Goal: Navigation & Orientation: Find specific page/section

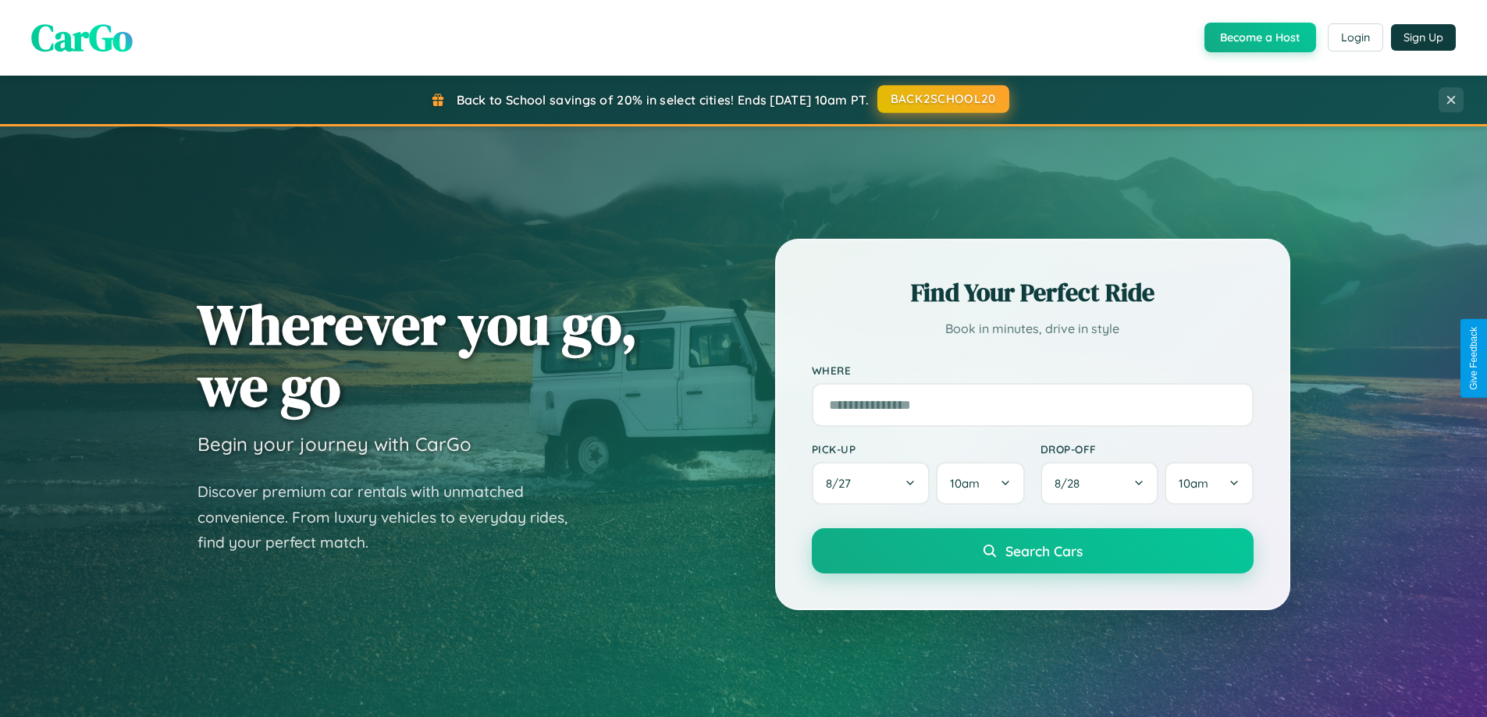
click at [942, 99] on button "BACK2SCHOOL20" at bounding box center [943, 99] width 132 height 28
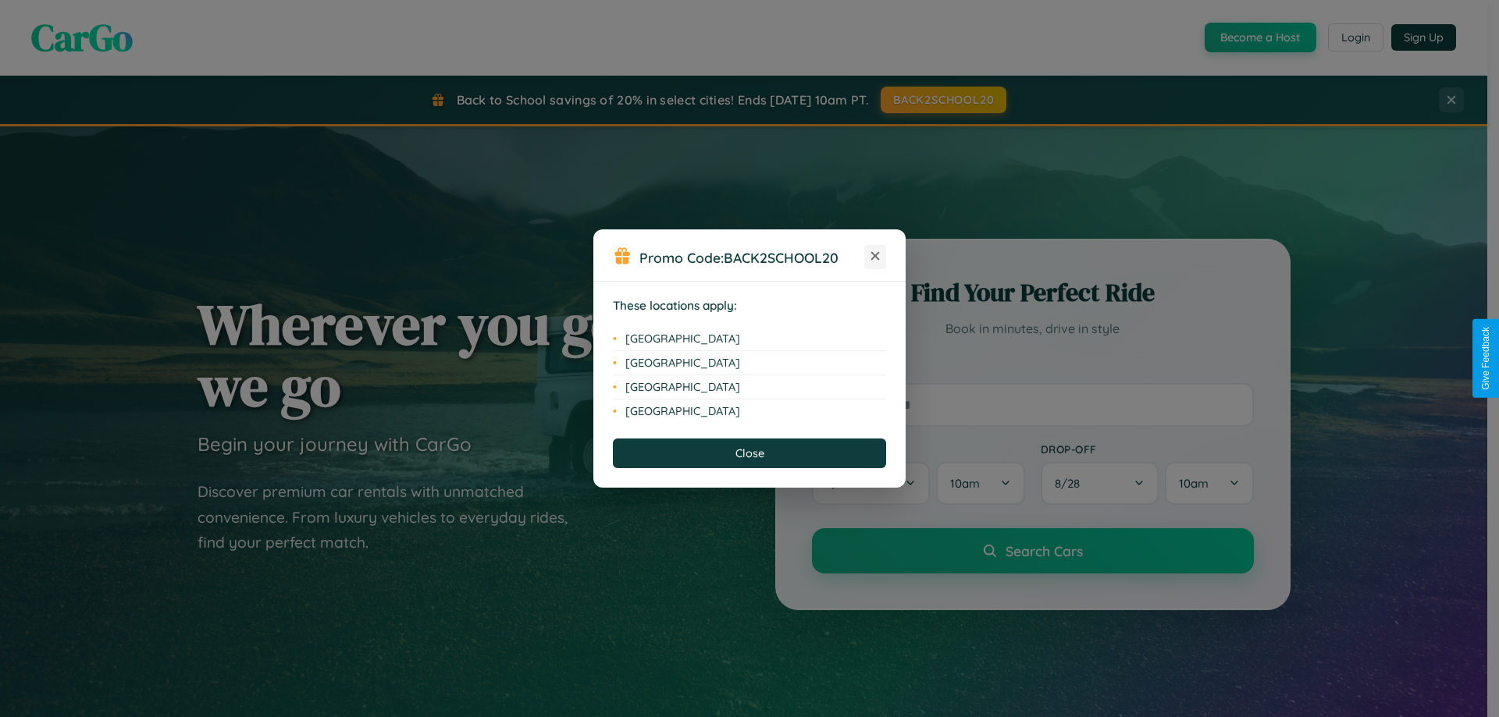
click at [875, 257] on icon at bounding box center [875, 256] width 9 height 9
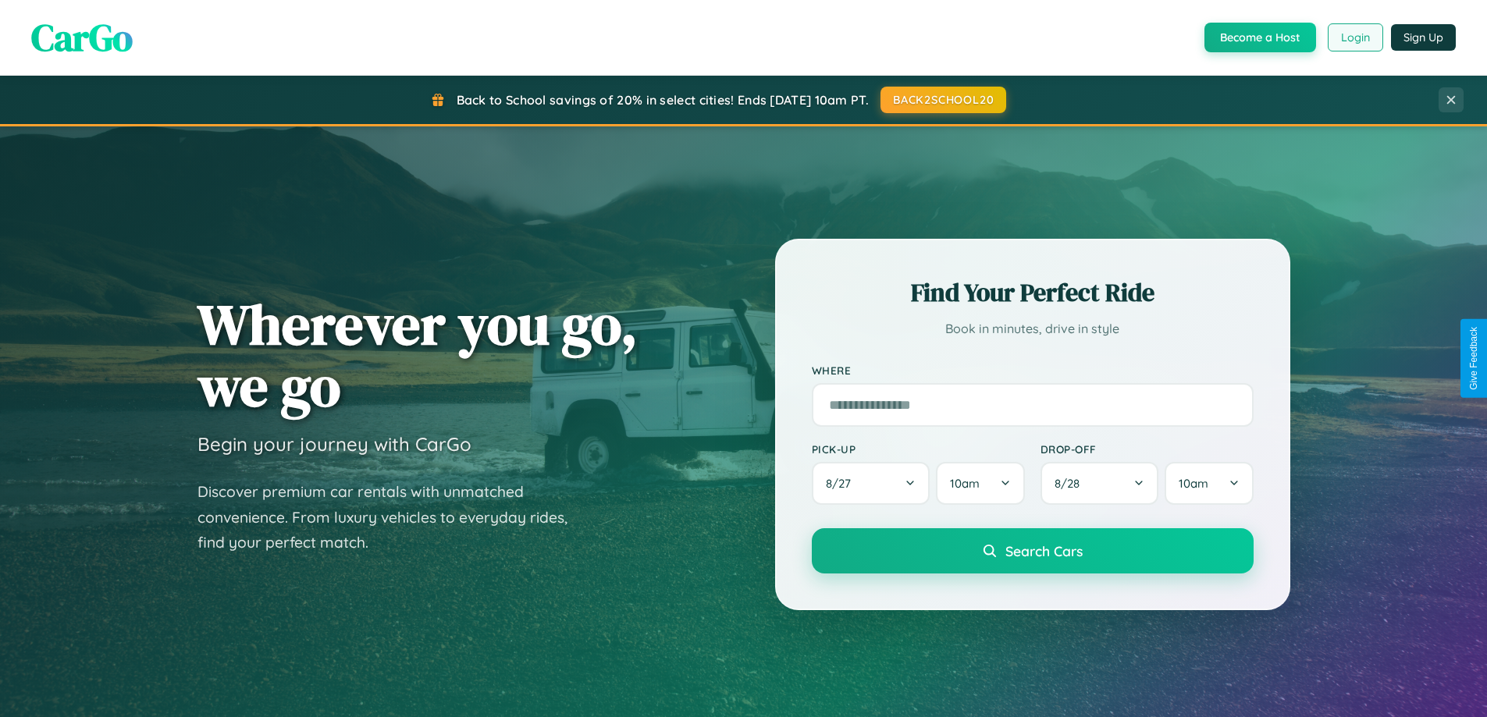
click at [1354, 37] on button "Login" at bounding box center [1355, 37] width 55 height 28
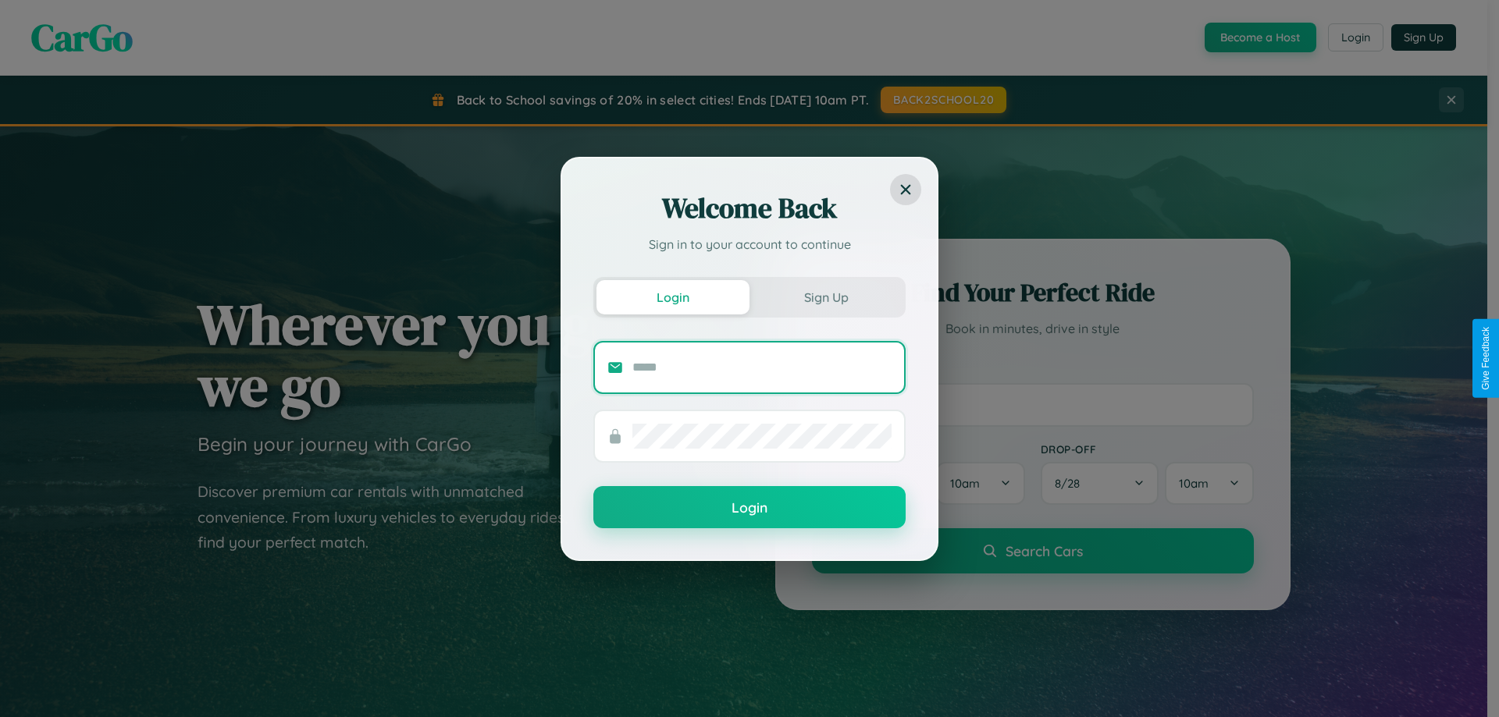
click at [762, 367] on input "text" at bounding box center [761, 367] width 259 height 25
type input "**********"
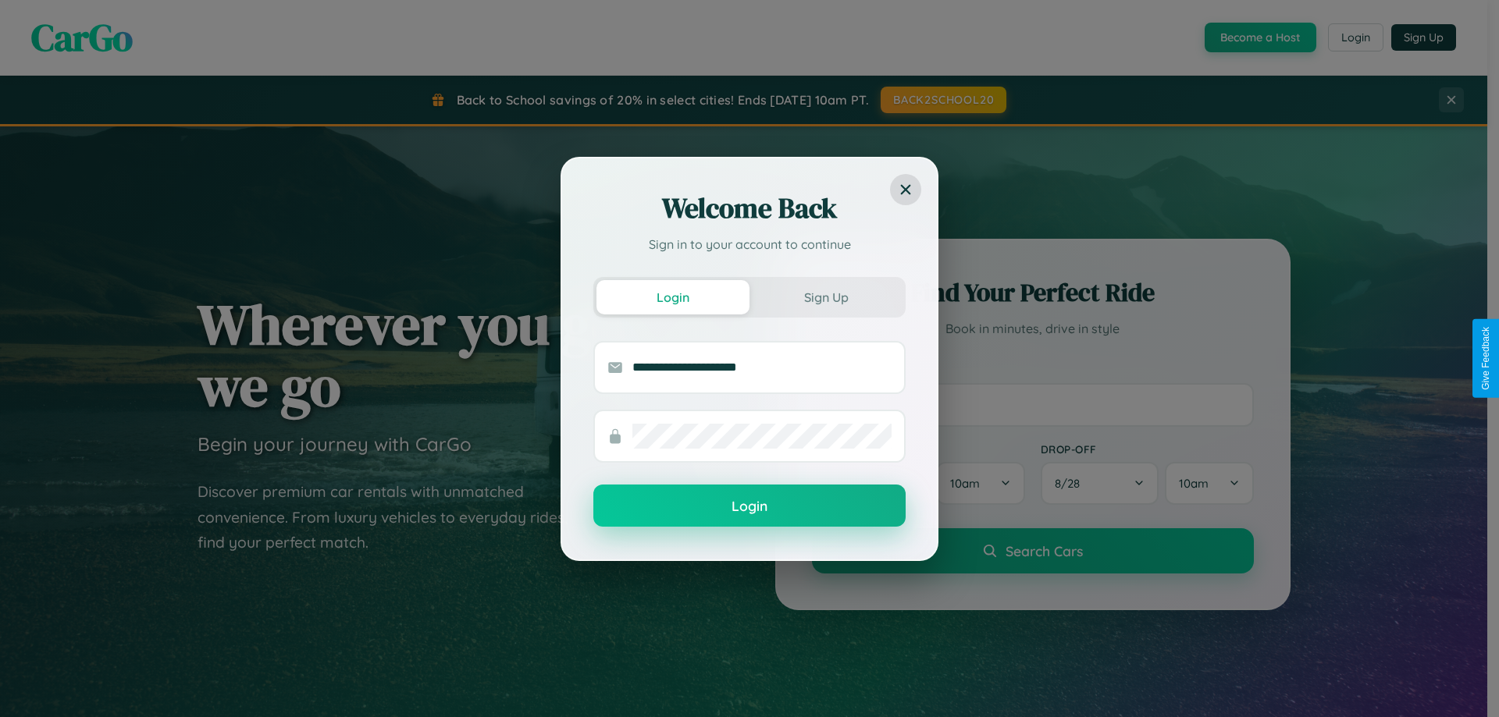
click at [749, 507] on button "Login" at bounding box center [749, 506] width 312 height 42
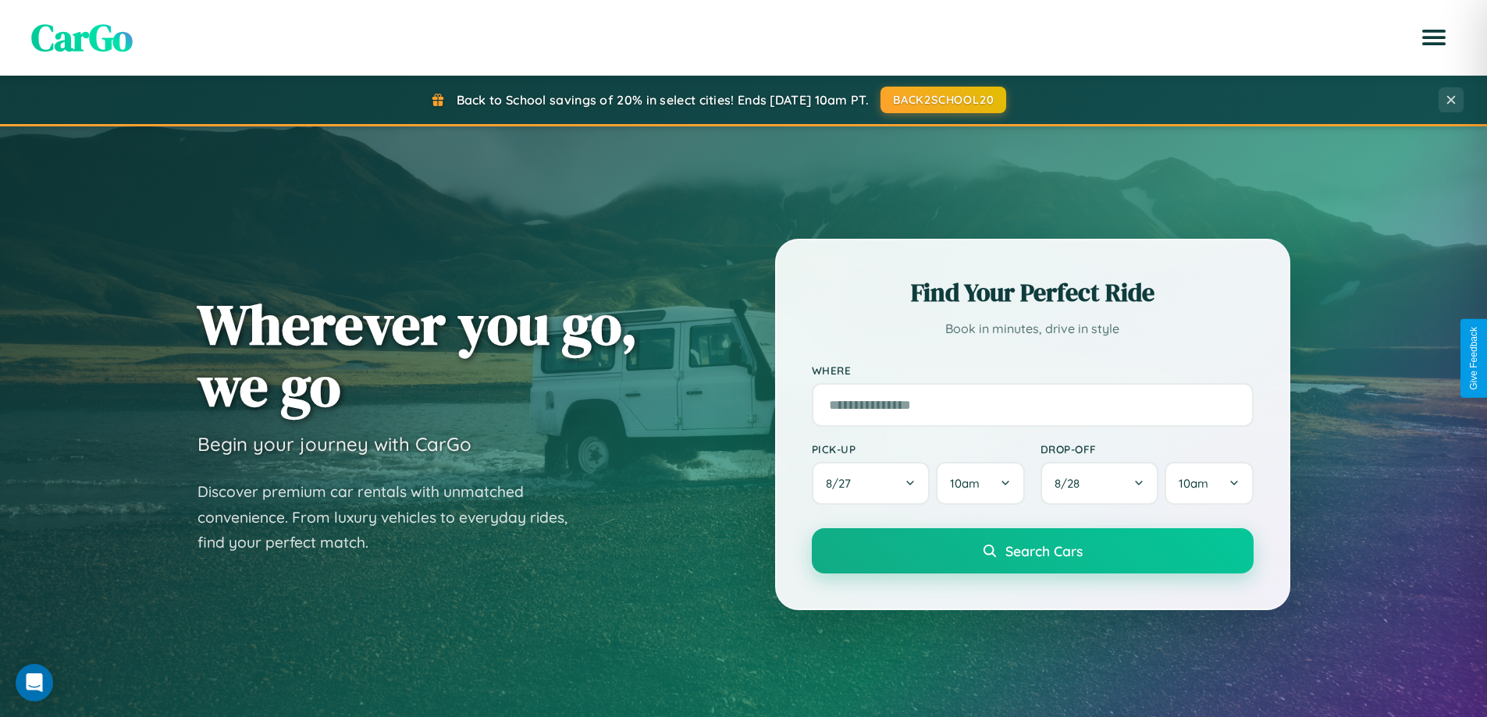
scroll to position [1375, 0]
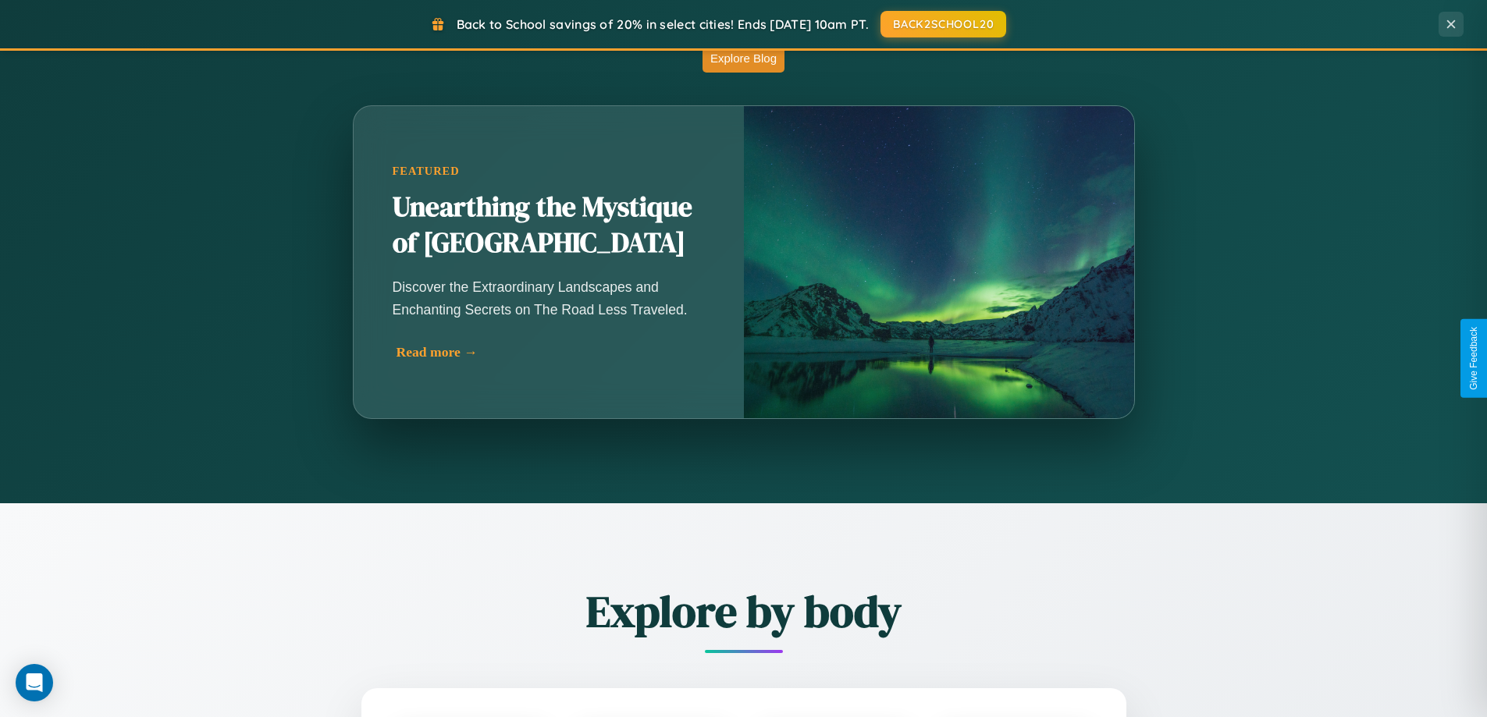
click at [551, 354] on div "Read more →" at bounding box center [553, 352] width 312 height 16
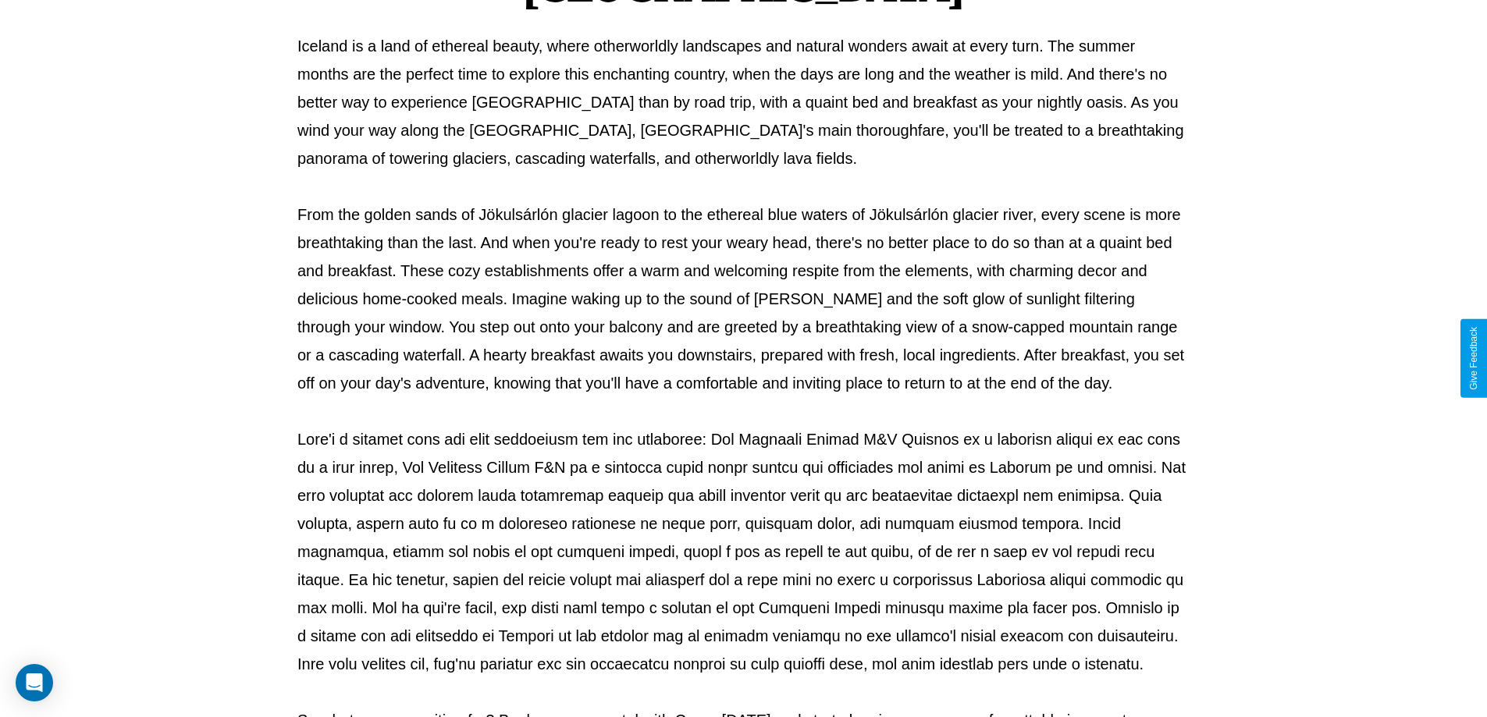
scroll to position [505, 0]
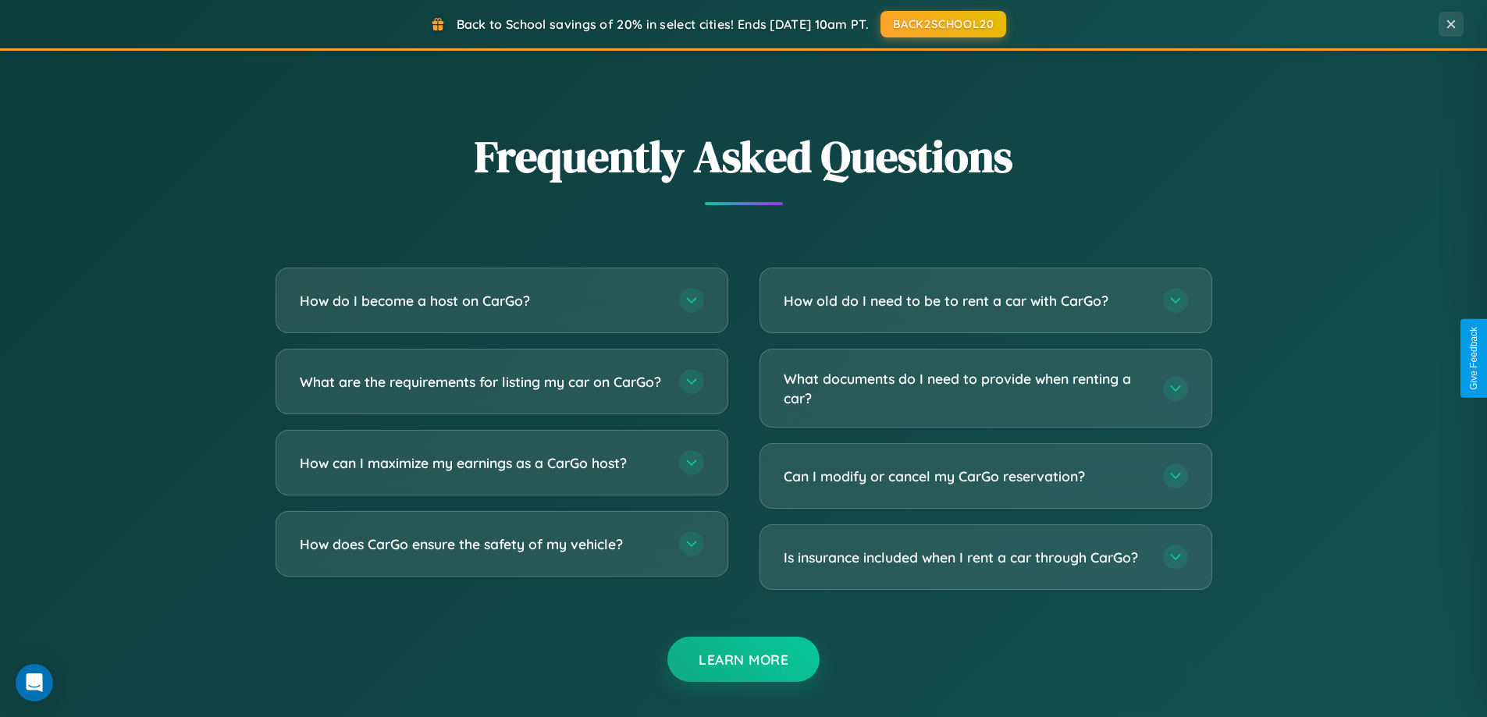
scroll to position [3004, 0]
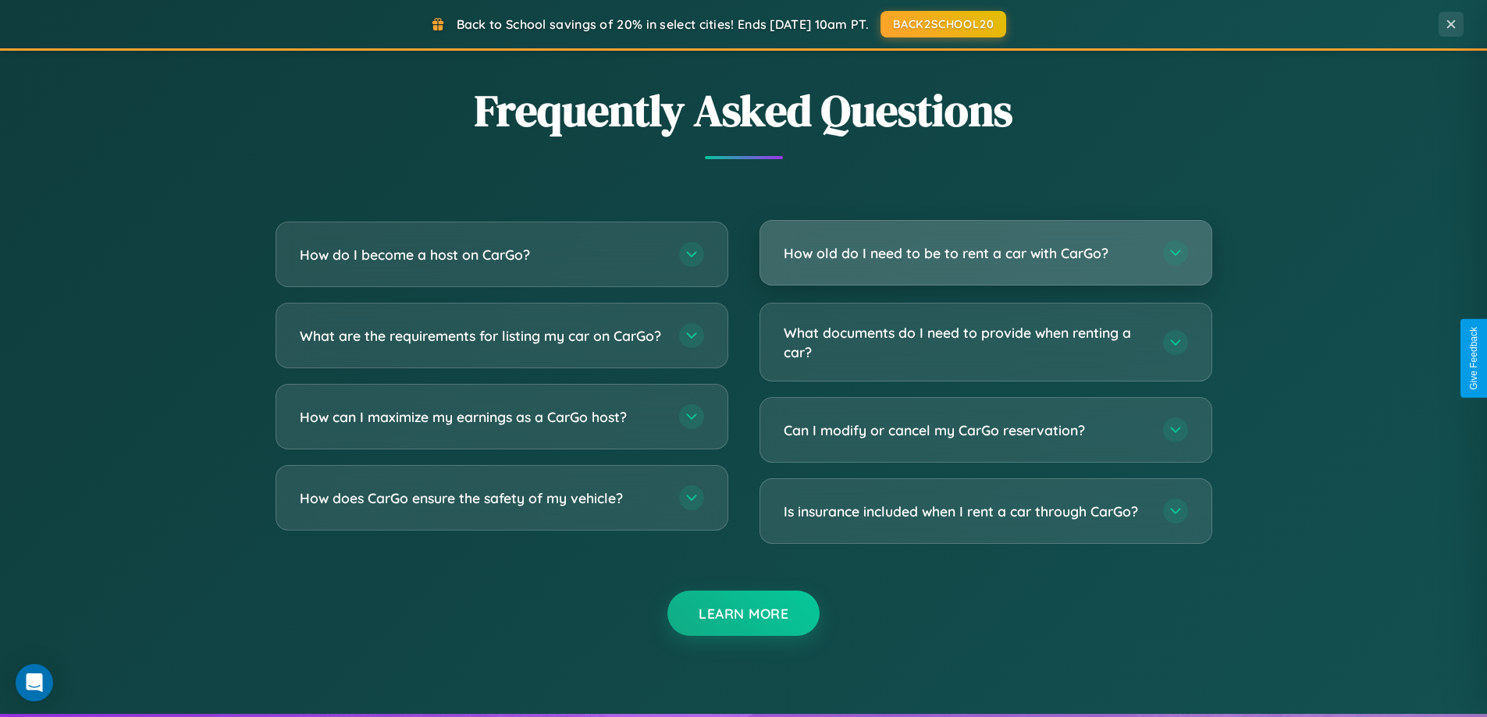
click at [985, 253] on h3 "How old do I need to be to rent a car with CarGo?" at bounding box center [966, 254] width 364 height 20
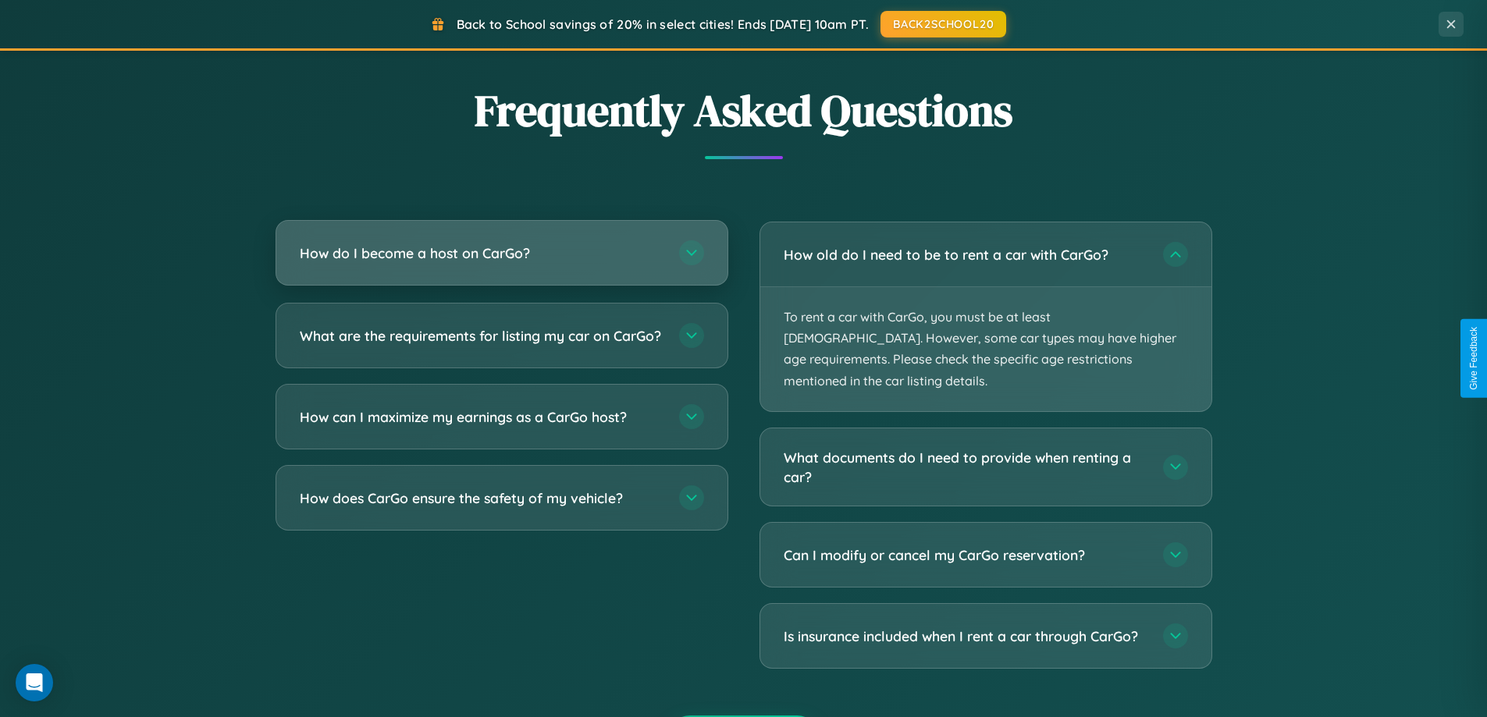
click at [501, 254] on h3 "How do I become a host on CarGo?" at bounding box center [482, 254] width 364 height 20
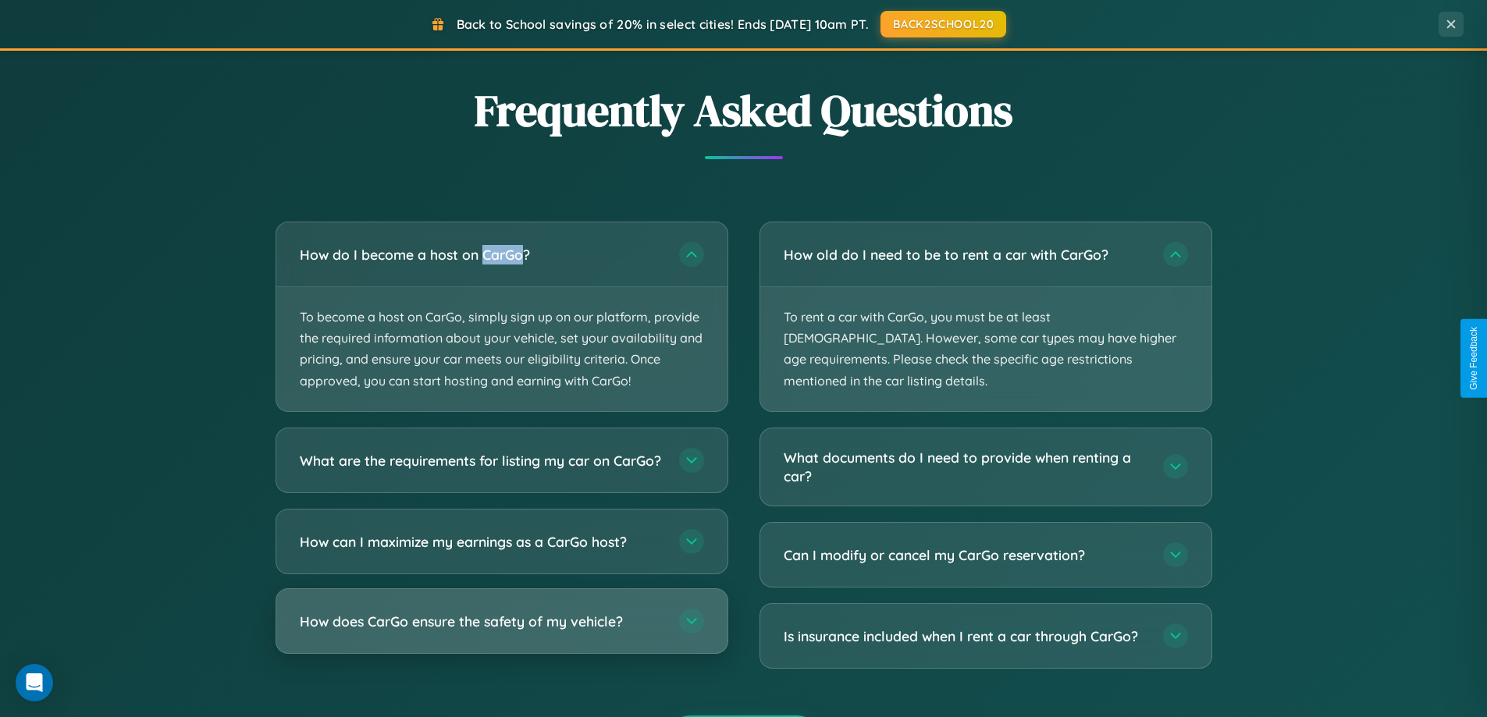
click at [501, 631] on h3 "How does CarGo ensure the safety of my vehicle?" at bounding box center [482, 621] width 364 height 20
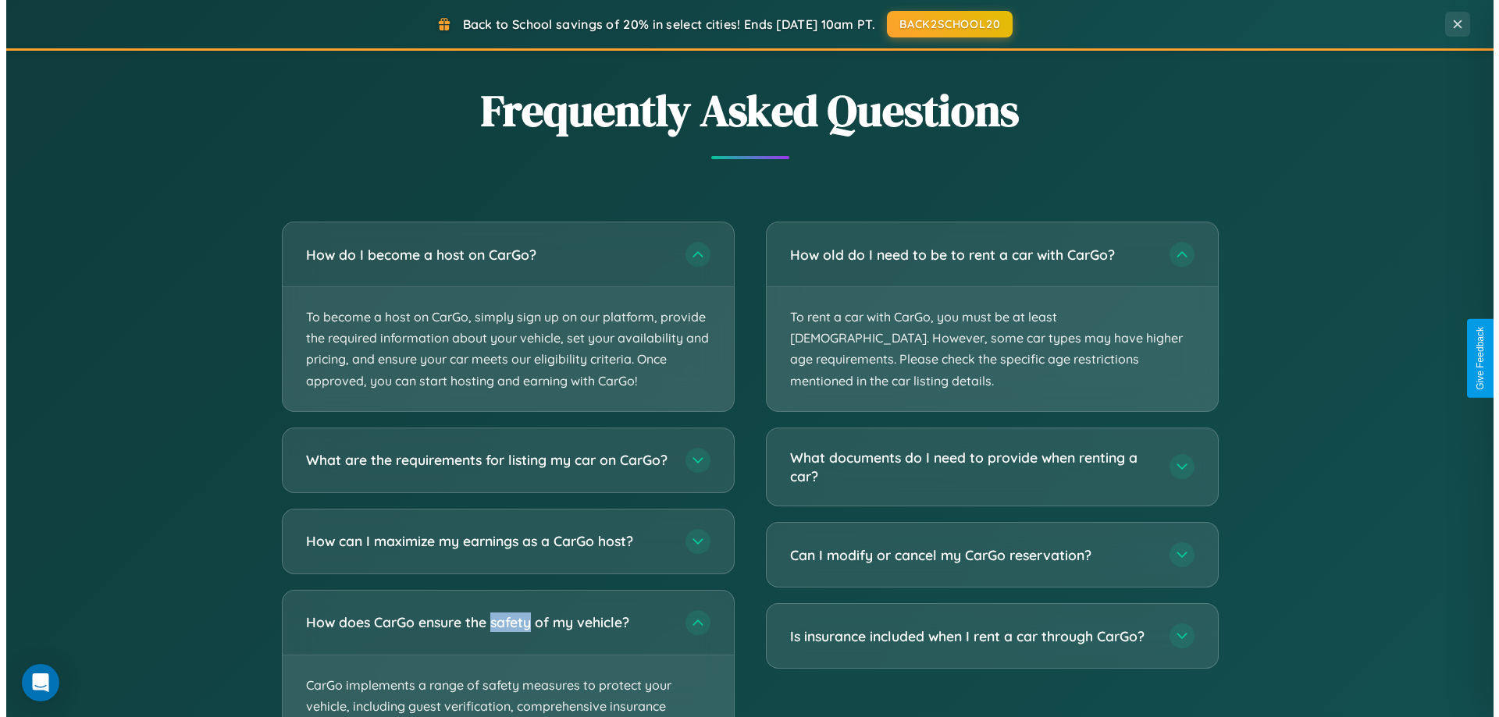
scroll to position [0, 0]
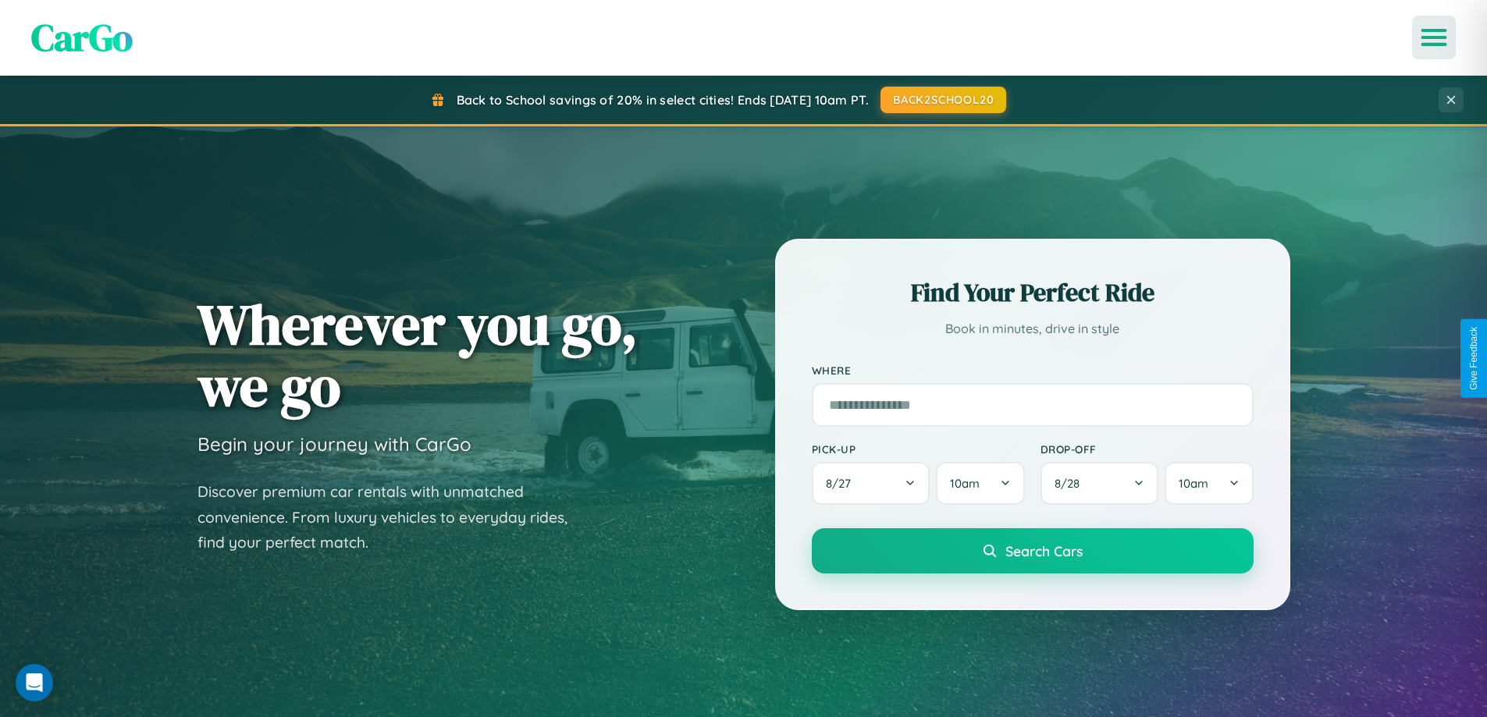
click at [1434, 37] on icon "Open menu" at bounding box center [1434, 37] width 23 height 14
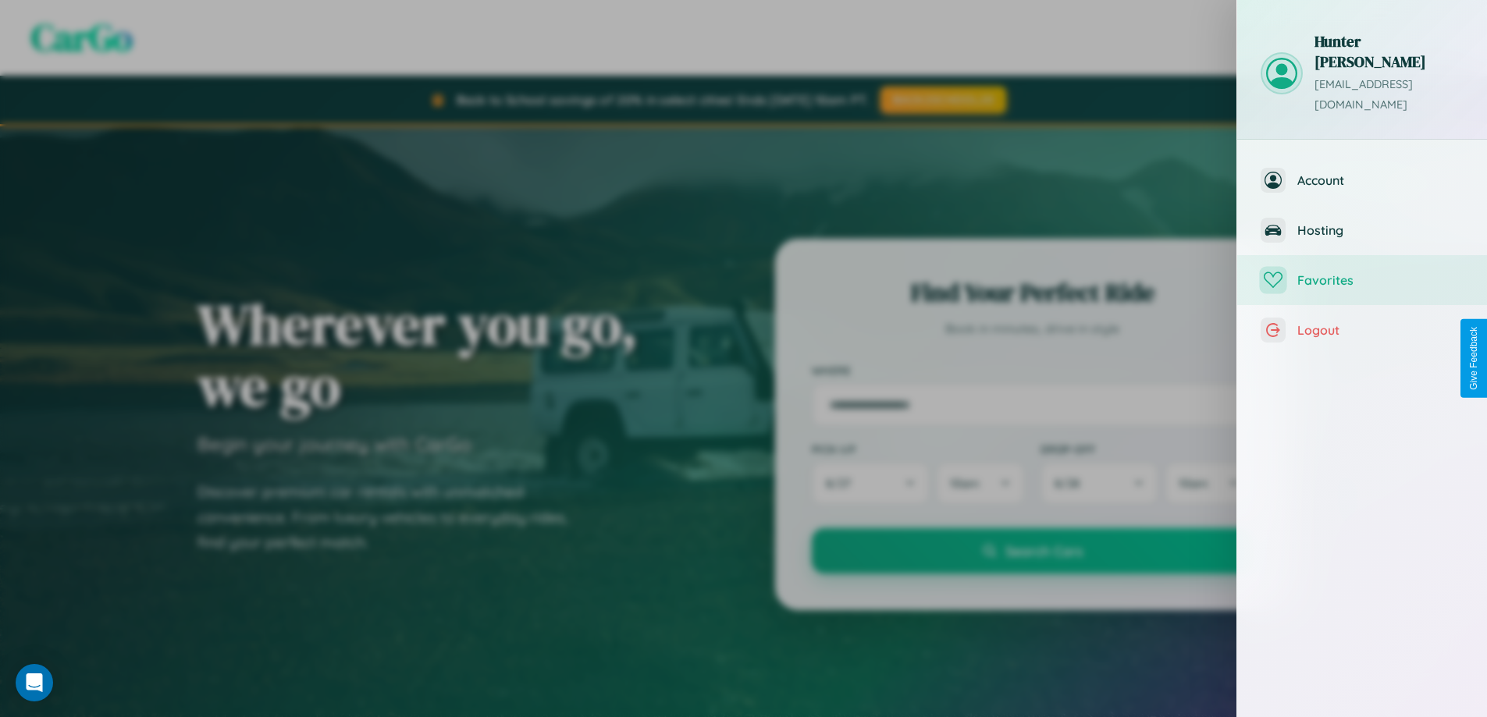
click at [1362, 272] on span "Favorites" at bounding box center [1380, 280] width 166 height 16
